Goal: Complete application form

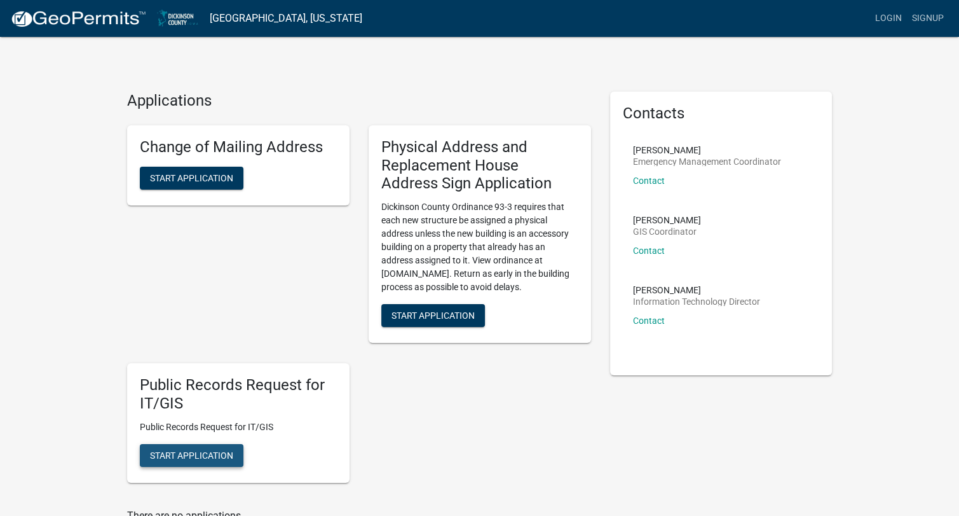
click at [225, 453] on span "Start Application" at bounding box center [191, 455] width 83 height 10
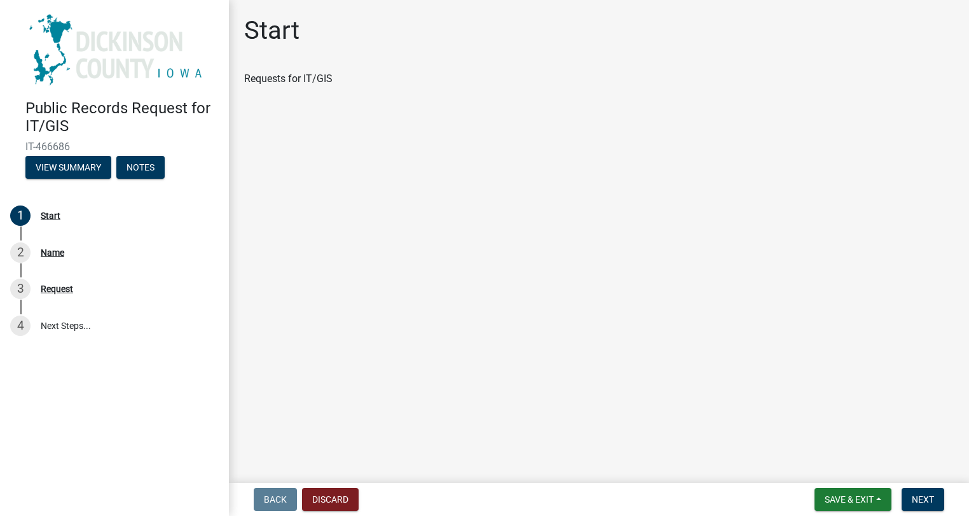
click at [148, 358] on div "Public Records Request for IT/GIS IT-466686 View Summary Notes 1 Start 2 Name 3…" at bounding box center [114, 258] width 229 height 516
click at [291, 78] on div "Requests for IT/GIS" at bounding box center [599, 78] width 710 height 15
click at [911, 502] on button "Next" at bounding box center [923, 499] width 43 height 23
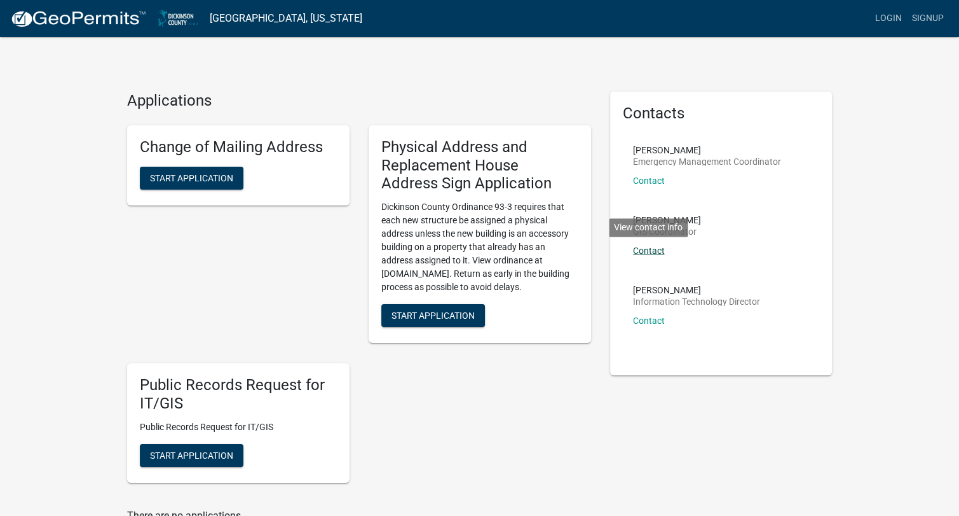
click at [660, 248] on link "Contact" at bounding box center [649, 250] width 32 height 10
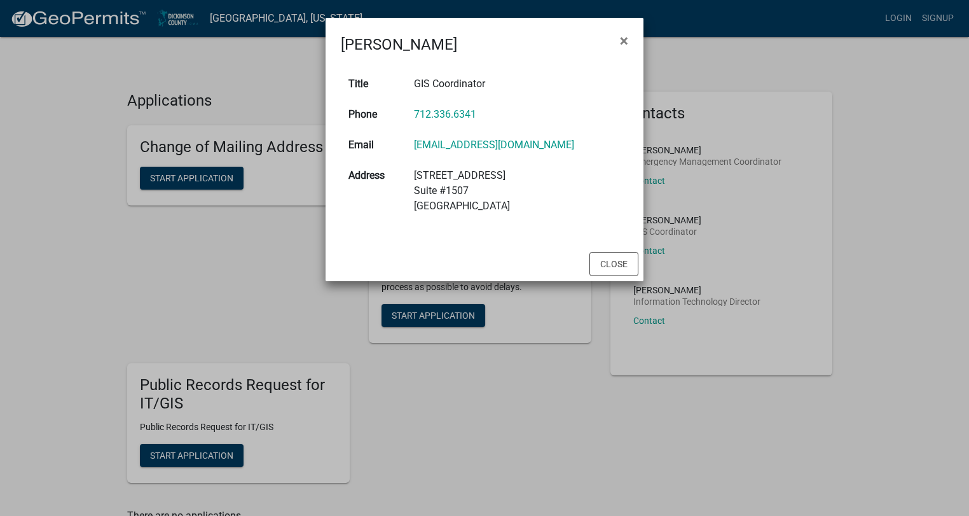
click at [25, 107] on ngb-modal-window "[PERSON_NAME] × Title GIS Coordinator Phone [PHONE_NUMBER] Email [EMAIL_ADDRESS…" at bounding box center [484, 258] width 969 height 516
